Goal: Information Seeking & Learning: Understand process/instructions

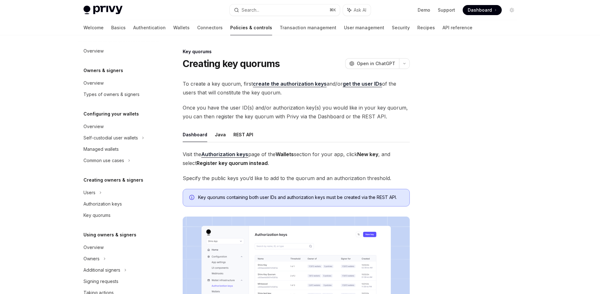
type textarea "*"
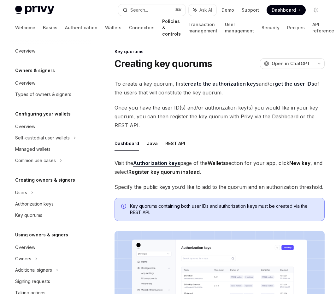
scroll to position [149, 0]
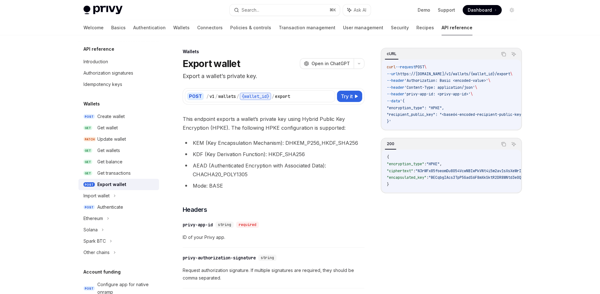
type textarea "*"
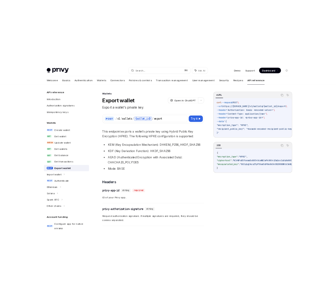
scroll to position [276, 0]
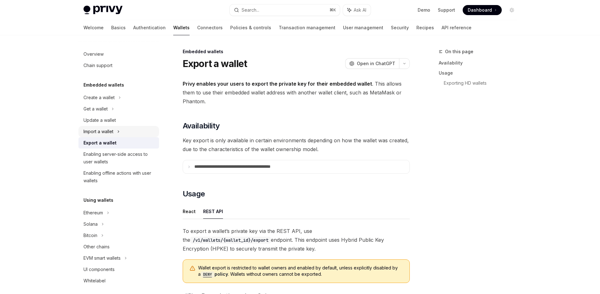
scroll to position [163, 0]
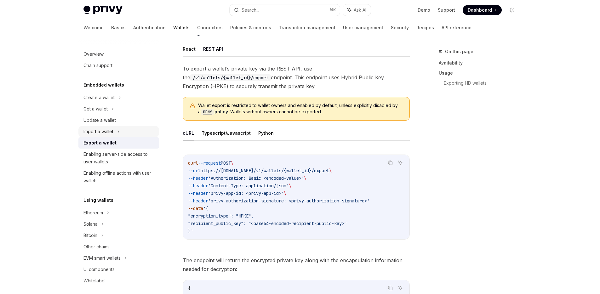
click at [108, 133] on div "Import a wallet" at bounding box center [99, 132] width 30 height 8
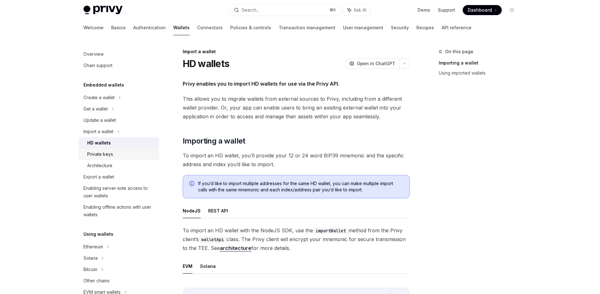
click at [116, 156] on div "Private keys" at bounding box center [121, 155] width 68 height 8
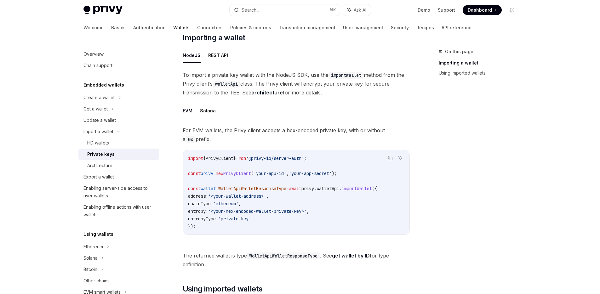
scroll to position [14, 0]
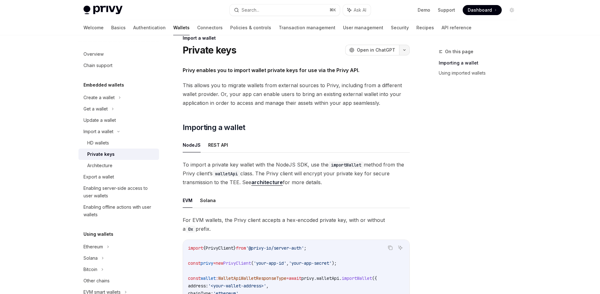
click at [405, 48] on button "button" at bounding box center [404, 50] width 11 height 11
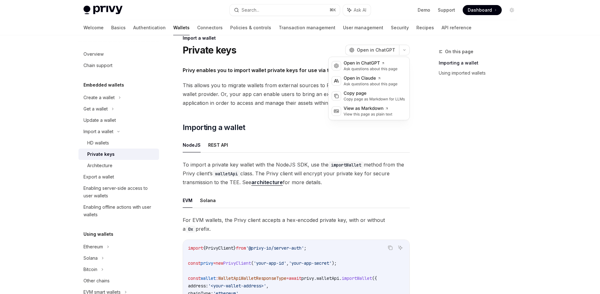
drag, startPoint x: 287, startPoint y: 50, endPoint x: 239, endPoint y: 3, distance: 67.3
click at [287, 50] on div "Private keys OpenAI Open in ChatGPT" at bounding box center [296, 49] width 227 height 11
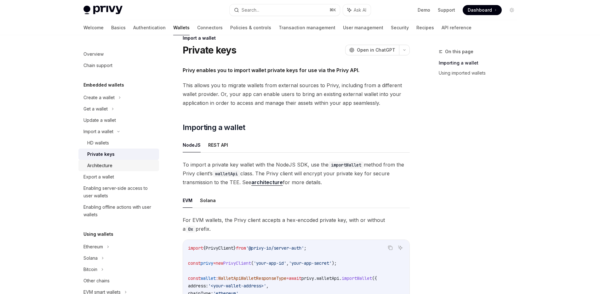
click at [109, 164] on div "Architecture" at bounding box center [99, 166] width 25 height 8
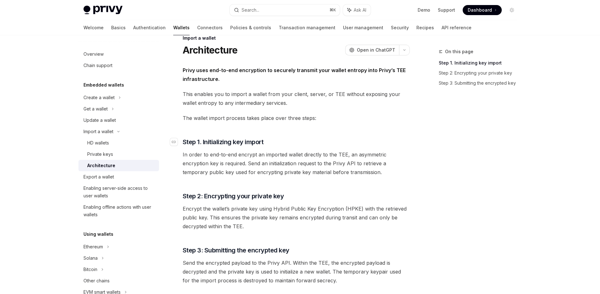
click at [331, 139] on h3 "​ Step 1. Initializing key import" at bounding box center [296, 142] width 227 height 9
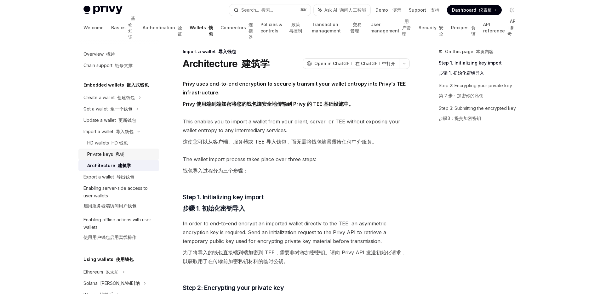
click at [116, 154] on font "私钥" at bounding box center [120, 154] width 9 height 5
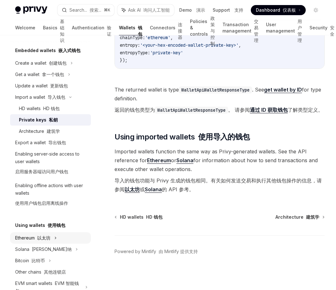
scroll to position [36, 0]
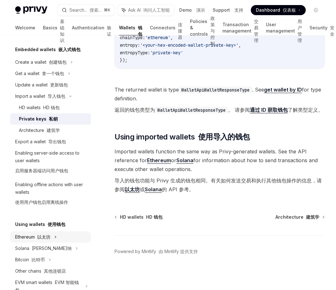
click at [70, 66] on icon at bounding box center [71, 62] width 3 height 8
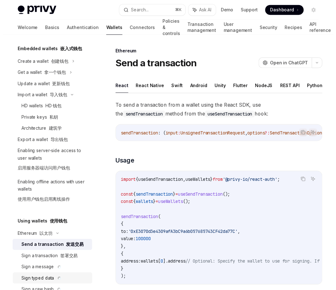
scroll to position [84, 0]
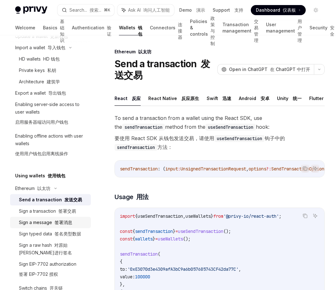
click at [58, 223] on font "签署消息" at bounding box center [64, 221] width 18 height 5
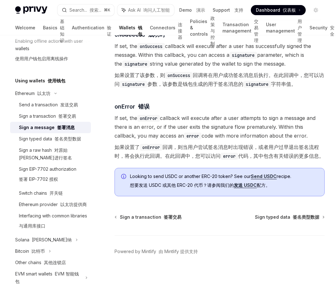
scroll to position [184, 0]
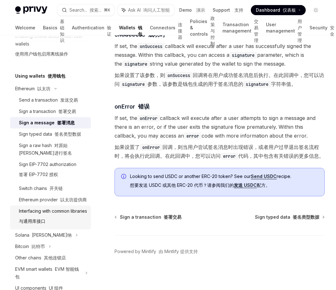
click at [56, 220] on div "Interfacing with common libraries 与通用库接口" at bounding box center [53, 217] width 68 height 20
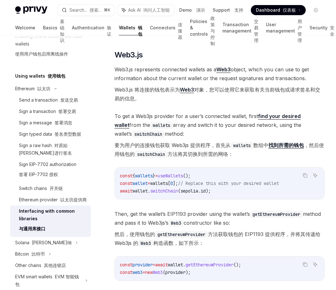
scroll to position [1029, 0]
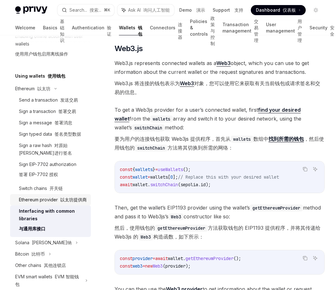
click at [50, 203] on div "Ethereum provider 以太坊提供商" at bounding box center [53, 200] width 68 height 8
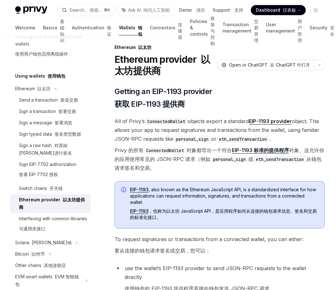
scroll to position [5, 0]
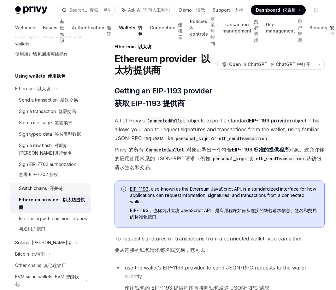
click at [49, 188] on font at bounding box center [48, 187] width 3 height 5
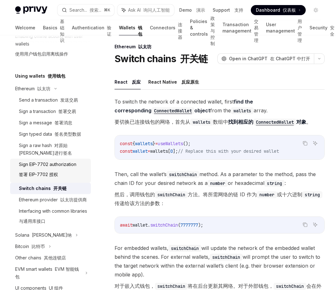
click at [50, 171] on font "签署 EIP-7702 授权" at bounding box center [38, 173] width 39 height 5
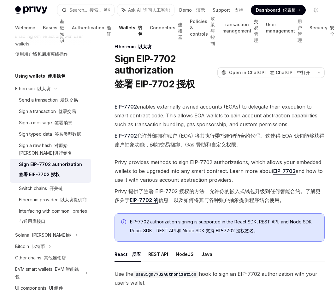
click at [53, 160] on link "Sign EIP-7702 authorization 签署 EIP-7702 授权" at bounding box center [50, 171] width 81 height 24
click at [50, 154] on div "Sign a raw hash 对原始哈希进行签名" at bounding box center [53, 149] width 68 height 15
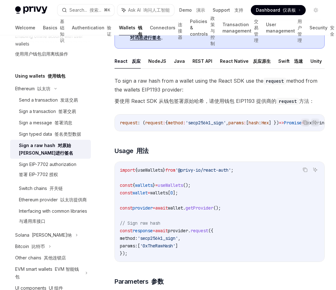
scroll to position [108, 0]
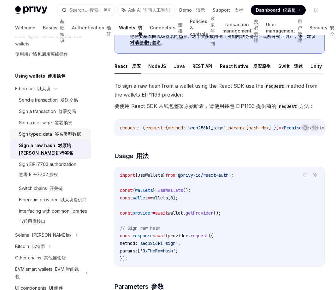
click at [57, 133] on font "签名类型数据" at bounding box center [68, 133] width 26 height 5
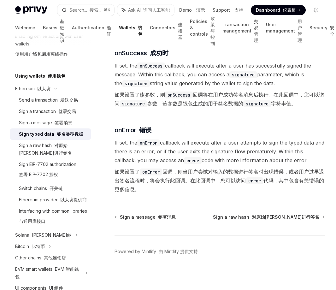
scroll to position [900, 0]
click at [57, 113] on font at bounding box center [57, 110] width 3 height 5
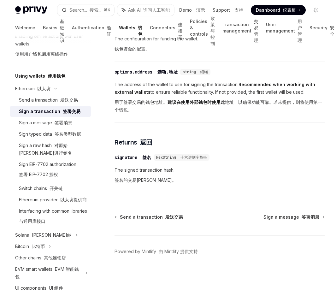
scroll to position [517, 0]
click at [52, 102] on div "Send a transaction 发送交易" at bounding box center [48, 100] width 59 height 8
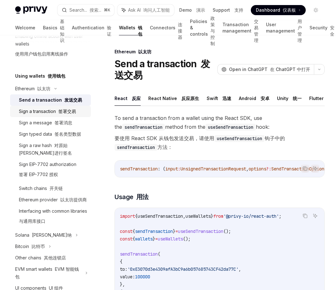
click at [71, 112] on font "签署交易" at bounding box center [67, 110] width 18 height 5
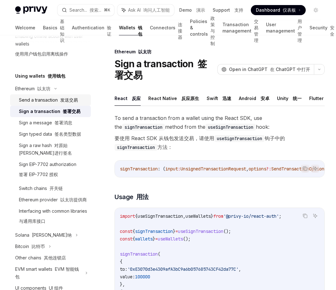
click at [64, 99] on font "发送交易" at bounding box center [69, 99] width 18 height 5
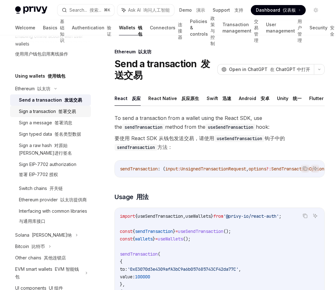
click at [66, 112] on font "签署交易" at bounding box center [67, 110] width 18 height 5
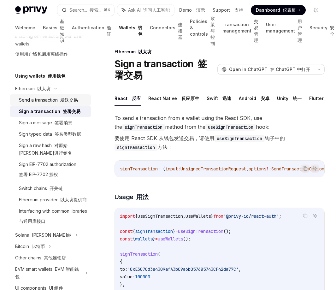
click at [60, 100] on font "发送交易" at bounding box center [69, 99] width 18 height 5
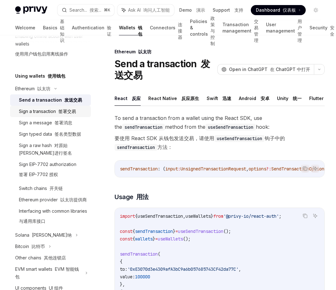
click at [57, 112] on font at bounding box center [57, 110] width 3 height 5
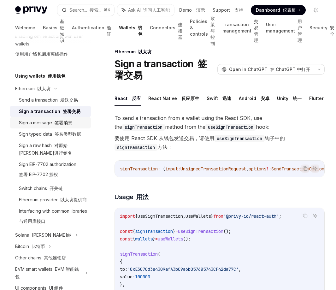
click at [61, 122] on font "签署消息" at bounding box center [64, 122] width 18 height 5
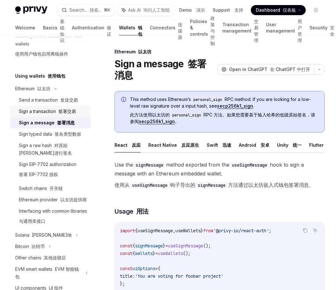
click at [68, 109] on font "签署交易" at bounding box center [67, 110] width 18 height 5
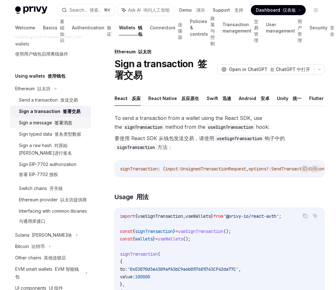
click at [49, 125] on div "Sign a message 签署消息" at bounding box center [45, 123] width 53 height 8
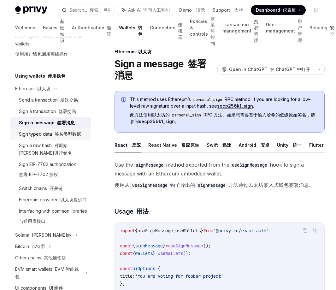
click at [52, 133] on font at bounding box center [53, 133] width 3 height 5
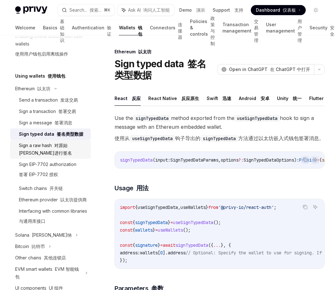
click at [60, 146] on font "对原始哈希进行签名" at bounding box center [45, 148] width 53 height 13
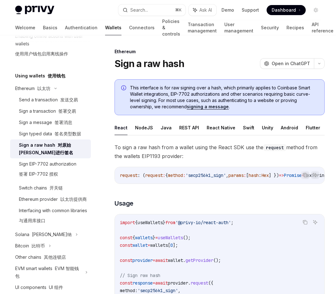
type textarea "*"
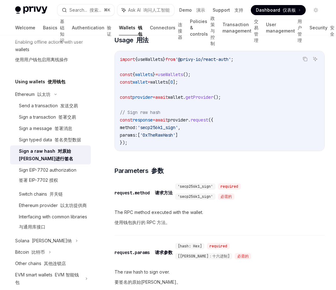
scroll to position [177, 0]
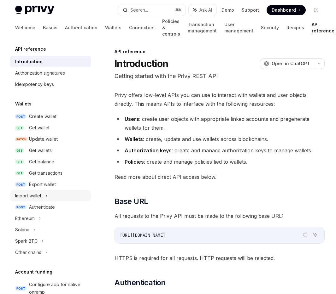
click at [54, 195] on div "Import wallet" at bounding box center [50, 195] width 81 height 11
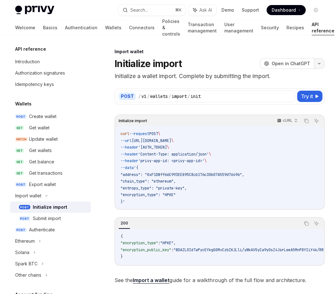
click at [318, 64] on icon "button" at bounding box center [319, 63] width 8 height 3
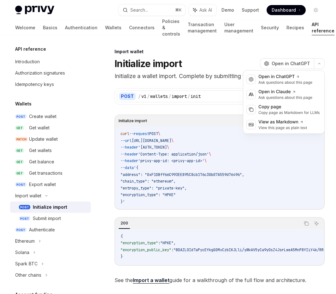
click at [310, 51] on div "Import wallet" at bounding box center [219, 52] width 210 height 6
click at [321, 64] on button "button" at bounding box center [319, 63] width 11 height 11
click at [321, 64] on icon "button" at bounding box center [319, 63] width 8 height 3
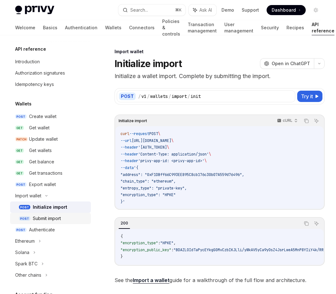
click at [53, 218] on div "Submit import" at bounding box center [47, 219] width 28 height 8
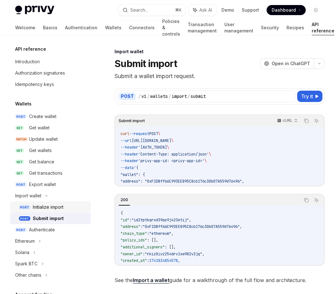
click at [62, 208] on div "Initialize import" at bounding box center [48, 208] width 31 height 8
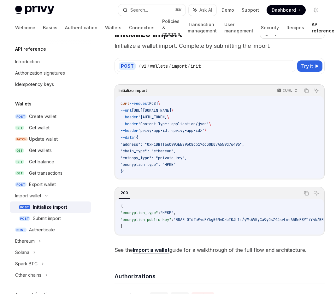
scroll to position [68, 0]
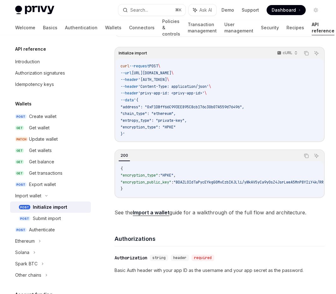
click at [149, 214] on link "Import a wallet" at bounding box center [151, 213] width 37 height 7
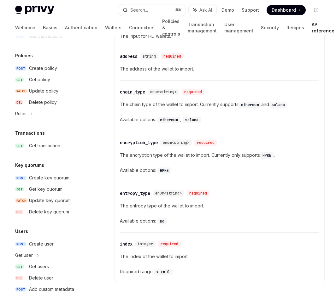
scroll to position [316, 0]
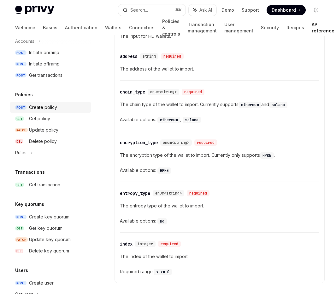
click at [54, 109] on div "Create policy" at bounding box center [43, 108] width 28 height 8
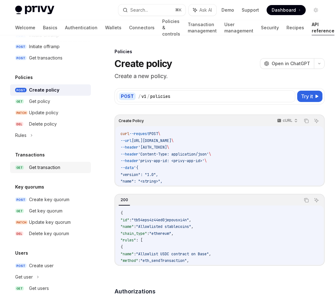
scroll to position [329, 0]
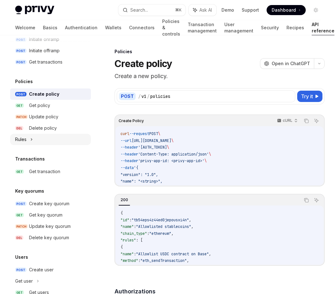
click at [29, 142] on div "Rules" at bounding box center [50, 139] width 81 height 11
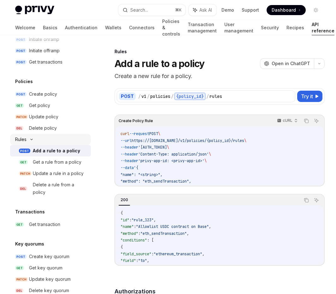
click at [51, 138] on div "Rules" at bounding box center [50, 139] width 81 height 11
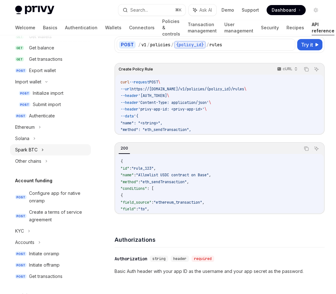
scroll to position [95, 0]
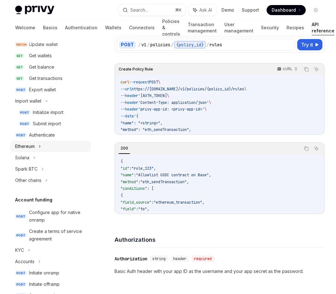
click at [39, 146] on icon at bounding box center [39, 147] width 3 height 8
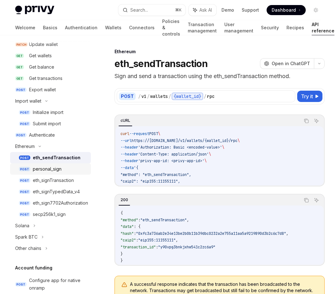
click at [70, 170] on div "personal_sign" at bounding box center [60, 169] width 54 height 8
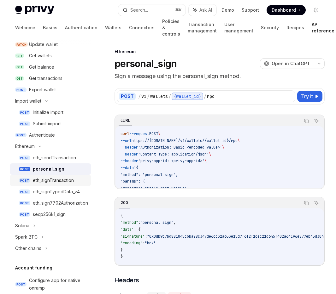
click at [67, 182] on div "eth_signTransaction" at bounding box center [53, 181] width 41 height 8
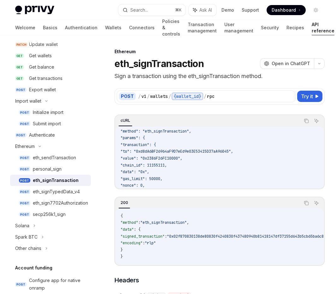
scroll to position [42, 0]
drag, startPoint x: 134, startPoint y: 174, endPoint x: 125, endPoint y: 157, distance: 19.7
click at [125, 157] on code "curl --request POST \ --url https://[DOMAIN_NAME]/v1/wallets/{wallet_id}/rpc \ …" at bounding box center [219, 157] width 198 height 136
click at [240, 166] on code "curl --request POST \ --url https://[DOMAIN_NAME]/v1/wallets/{wallet_id}/rpc \ …" at bounding box center [219, 157] width 198 height 136
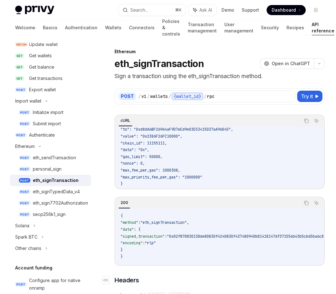
scroll to position [65, 0]
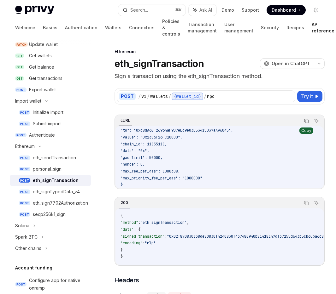
click at [305, 122] on icon "Copy the contents from the code block" at bounding box center [306, 121] width 5 height 5
click at [173, 220] on span ""eth_signTransaction"" at bounding box center [163, 222] width 46 height 5
click at [307, 121] on icon "Copy the contents from the code block" at bounding box center [306, 121] width 5 height 5
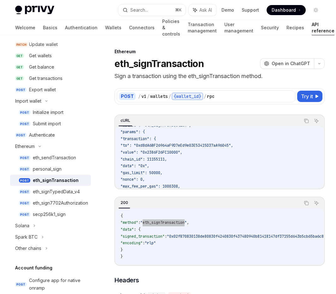
scroll to position [49, 0]
click at [167, 160] on span ""chain_id": 11155111," at bounding box center [143, 159] width 46 height 5
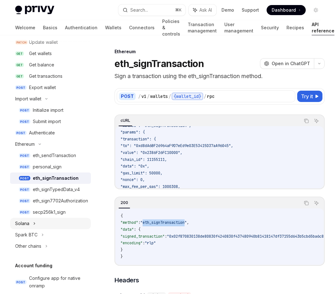
scroll to position [97, 0]
click at [56, 213] on div "secp256k1_sign" at bounding box center [49, 212] width 33 height 8
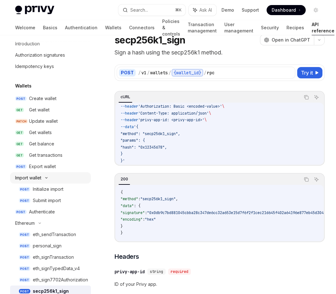
scroll to position [22, 0]
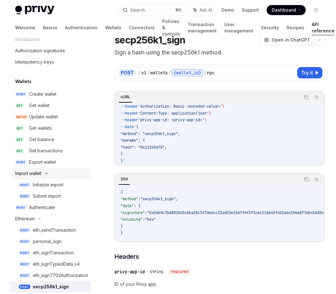
click at [48, 175] on icon at bounding box center [47, 173] width 8 height 3
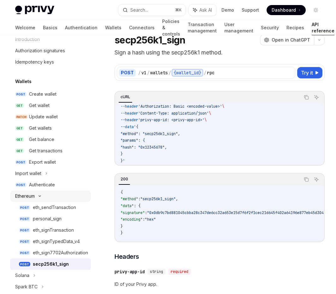
click at [42, 195] on icon at bounding box center [40, 196] width 8 height 3
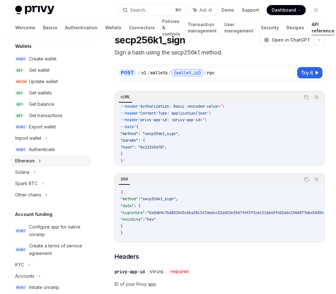
scroll to position [91, 0]
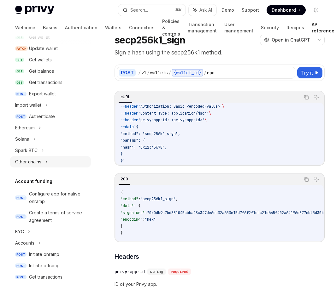
drag, startPoint x: 48, startPoint y: 162, endPoint x: 52, endPoint y: 165, distance: 4.3
click at [48, 162] on div "Other chains" at bounding box center [50, 161] width 81 height 11
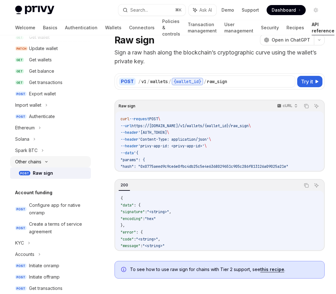
click at [46, 162] on icon at bounding box center [47, 162] width 8 height 3
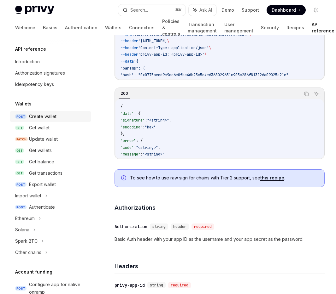
click at [46, 119] on div "Create wallet" at bounding box center [42, 117] width 27 height 8
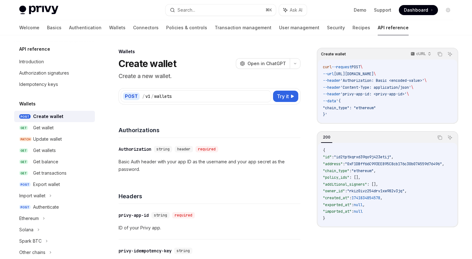
type textarea "*"
